Goal: Transaction & Acquisition: Purchase product/service

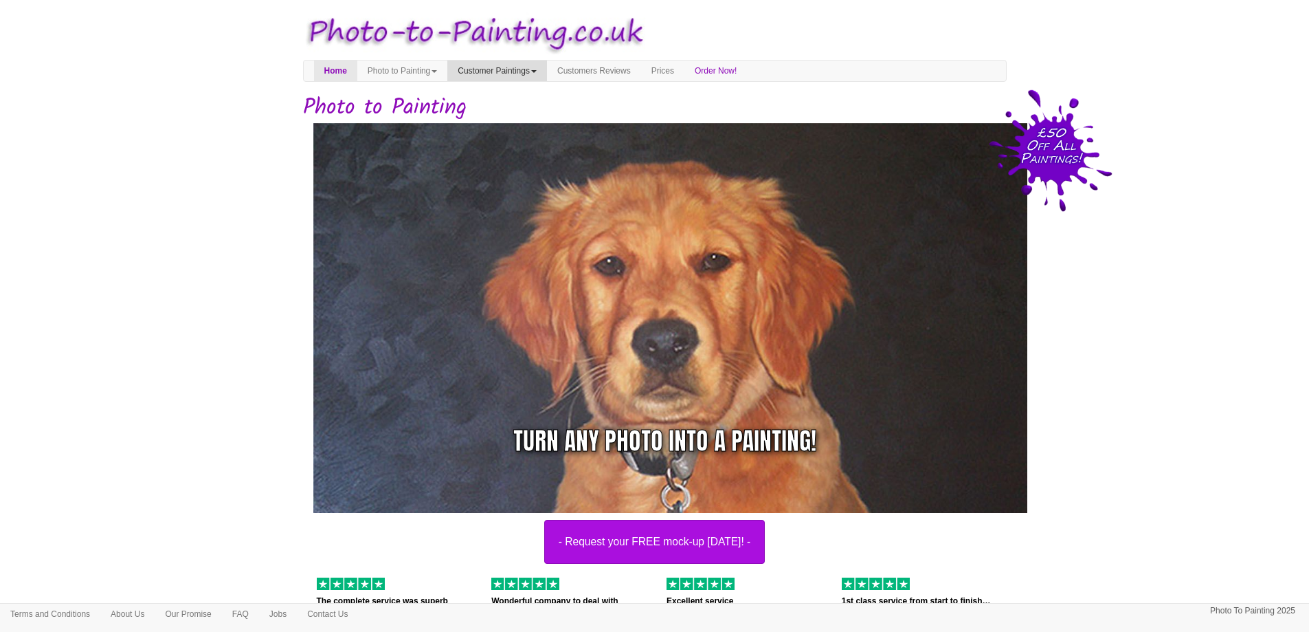
click at [536, 74] on link "Customer Paintings" at bounding box center [497, 70] width 100 height 21
click at [541, 116] on link "Painting of the Month" at bounding box center [502, 113] width 109 height 19
